Goal: Entertainment & Leisure: Browse casually

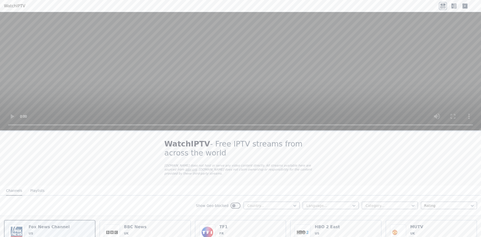
click at [269, 202] on div "Country..." at bounding box center [272, 206] width 56 height 8
drag, startPoint x: 322, startPoint y: 171, endPoint x: 324, endPoint y: 174, distance: 3.5
click at [322, 171] on div "WatchIPTV - Free IPTV streams from across the world [DOMAIN_NAME] does not host…" at bounding box center [240, 158] width 168 height 54
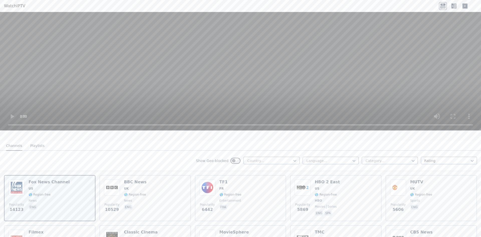
scroll to position [50, 0]
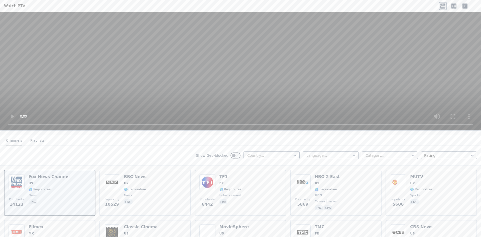
click at [399, 155] on div "Language... Category... Rating" at bounding box center [390, 155] width 174 height 8
click at [404, 153] on div at bounding box center [388, 155] width 46 height 5
click at [221, 140] on nav "Channels Playlists" at bounding box center [240, 140] width 481 height 10
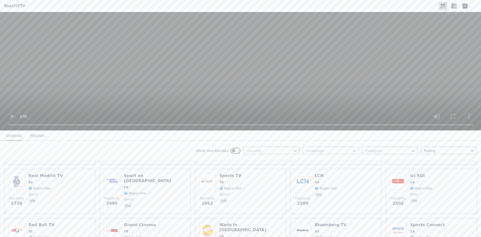
scroll to position [0, 0]
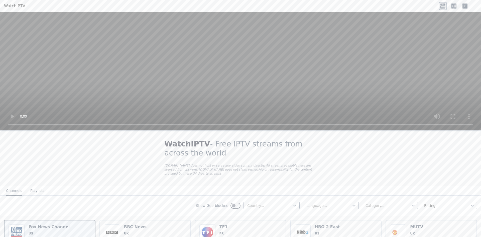
click at [252, 196] on div "Show Geo-blocked Country... Language... Category... Rating" at bounding box center [240, 206] width 481 height 20
click at [253, 203] on div at bounding box center [270, 205] width 46 height 5
type input "*"
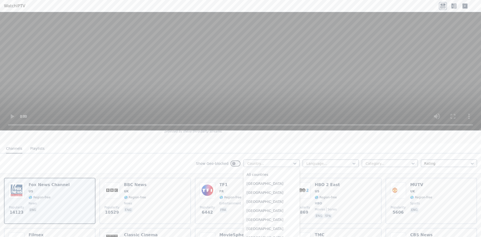
scroll to position [50, 0]
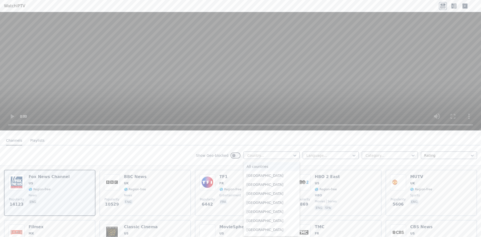
click at [257, 162] on div "All countries" at bounding box center [272, 166] width 56 height 9
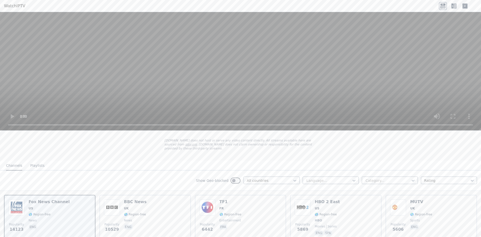
click at [30, 161] on button "Playlists" at bounding box center [37, 166] width 14 height 10
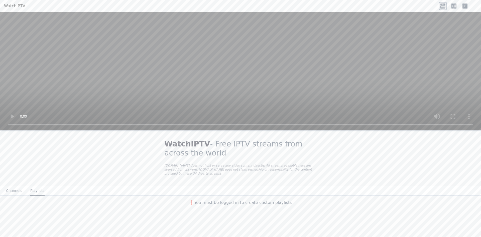
click at [16, 189] on button "Channels" at bounding box center [14, 191] width 16 height 10
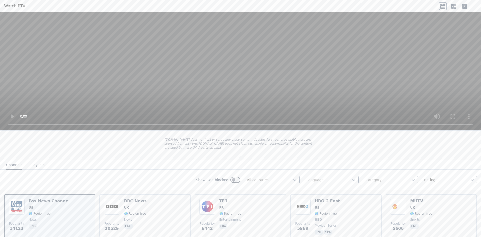
scroll to position [50, 0]
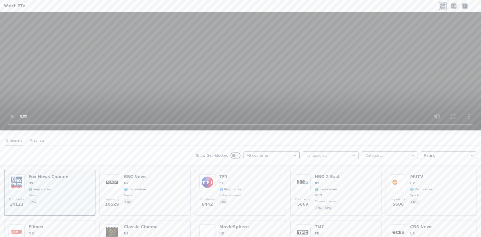
click at [315, 156] on div "Show Geo-blocked All countries Language... Category... Rating" at bounding box center [240, 155] width 481 height 20
click at [317, 155] on div "Language..." at bounding box center [331, 155] width 56 height 8
type input "***"
click at [313, 162] on div "French" at bounding box center [331, 166] width 56 height 9
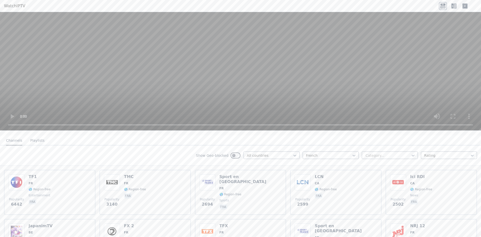
click at [365, 153] on div at bounding box center [388, 155] width 46 height 5
click at [130, 145] on div "Show Geo-blocked All countries French 27 results available. Use Up and Down to …" at bounding box center [240, 155] width 481 height 20
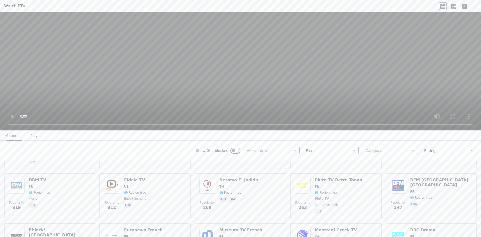
scroll to position [301, 0]
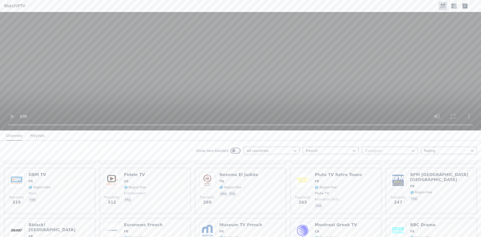
click at [384, 148] on div at bounding box center [388, 150] width 46 height 5
click at [378, 181] on div "Animation" at bounding box center [390, 179] width 56 height 9
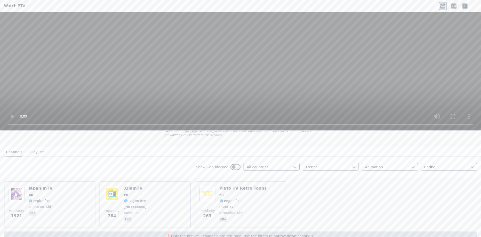
scroll to position [46, 0]
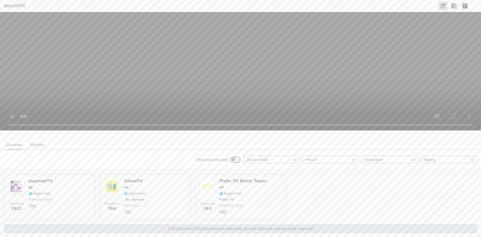
click at [380, 157] on div at bounding box center [388, 159] width 46 height 5
drag, startPoint x: 369, startPoint y: 221, endPoint x: 369, endPoint y: 218, distance: 3.5
click at [369, 224] on div "General" at bounding box center [390, 228] width 56 height 9
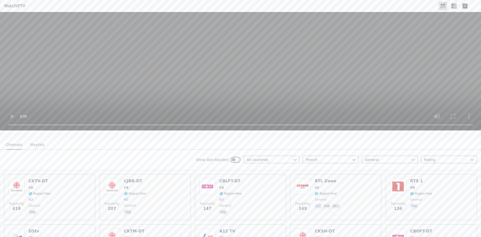
click at [379, 157] on div at bounding box center [388, 159] width 46 height 5
click at [368, 222] on div "Family" at bounding box center [390, 223] width 56 height 9
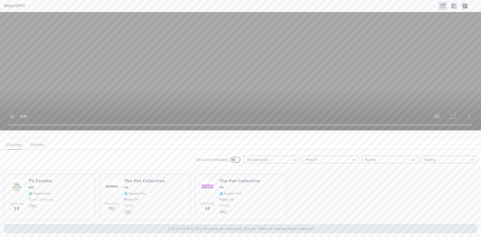
click at [372, 159] on div "French option Family, selected. Family Rating" at bounding box center [390, 160] width 174 height 8
click at [375, 168] on div "All categories" at bounding box center [390, 170] width 56 height 9
click at [445, 157] on div at bounding box center [447, 159] width 46 height 5
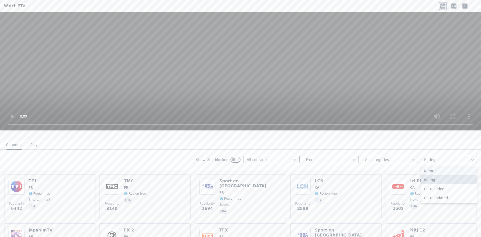
click at [433, 168] on div "Name" at bounding box center [449, 170] width 56 height 9
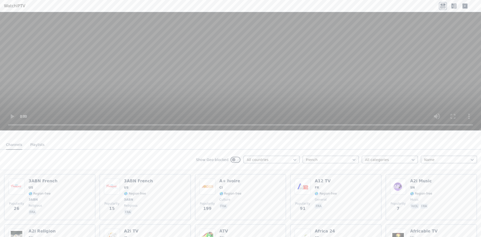
click at [437, 157] on div at bounding box center [447, 159] width 46 height 5
click at [426, 175] on div "Rating" at bounding box center [449, 179] width 56 height 9
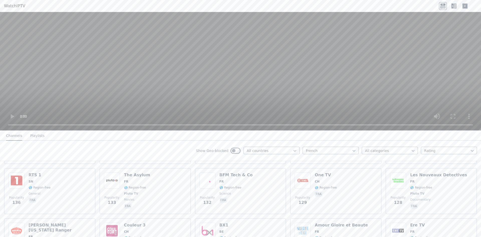
scroll to position [652, 0]
click at [287, 152] on div at bounding box center [270, 150] width 46 height 5
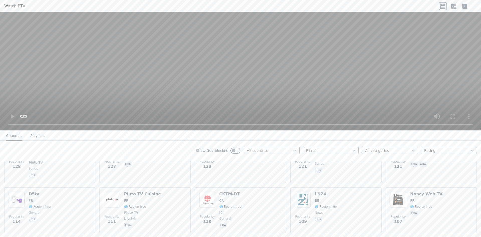
scroll to position [777, 0]
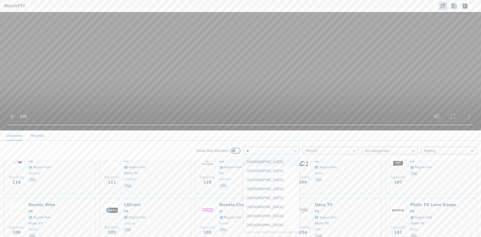
type input "**"
click at [254, 168] on div "[GEOGRAPHIC_DATA]" at bounding box center [272, 170] width 56 height 9
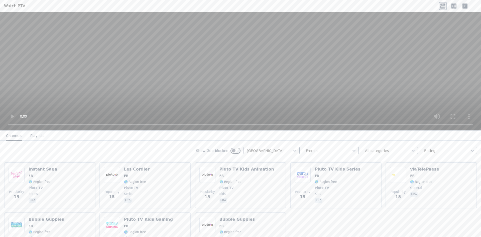
scroll to position [1598, 0]
